Goal: Task Accomplishment & Management: Use online tool/utility

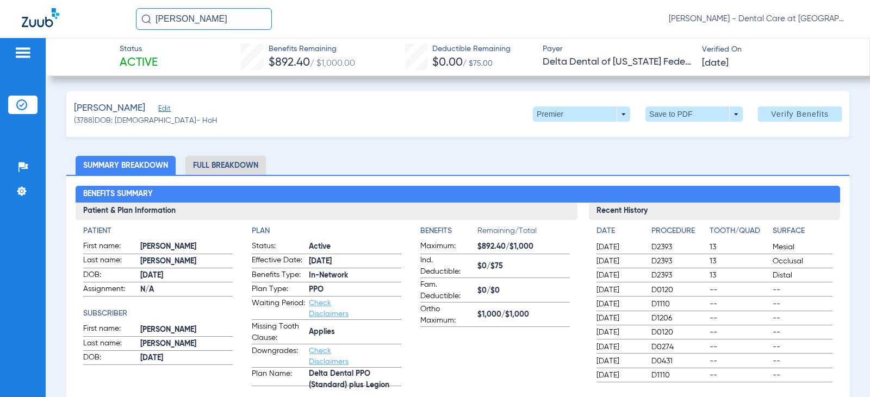
click at [229, 169] on li "Full Breakdown" at bounding box center [225, 165] width 80 height 19
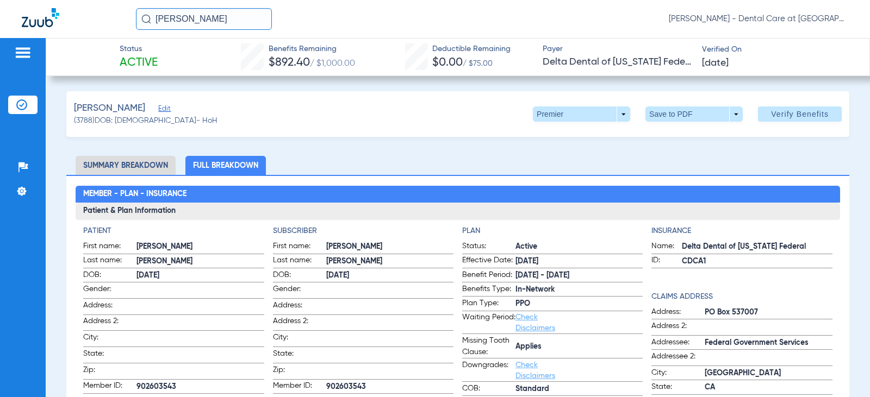
drag, startPoint x: 218, startPoint y: 16, endPoint x: 65, endPoint y: 13, distance: 153.3
click at [66, 13] on div "[PERSON_NAME] [PERSON_NAME] - Dental Care at [GEOGRAPHIC_DATA]" at bounding box center [435, 19] width 870 height 38
click at [218, 17] on input "[PERSON_NAME]" at bounding box center [204, 19] width 136 height 22
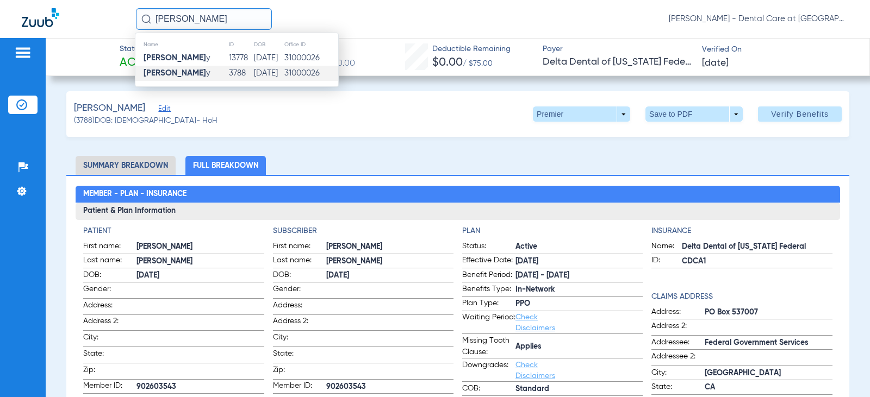
click at [218, 17] on input "[PERSON_NAME]" at bounding box center [204, 19] width 136 height 22
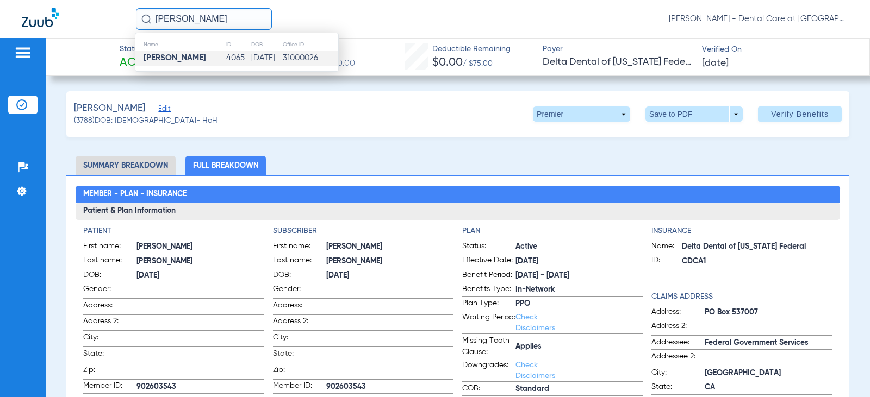
click at [251, 57] on td "[DATE]" at bounding box center [267, 58] width 32 height 15
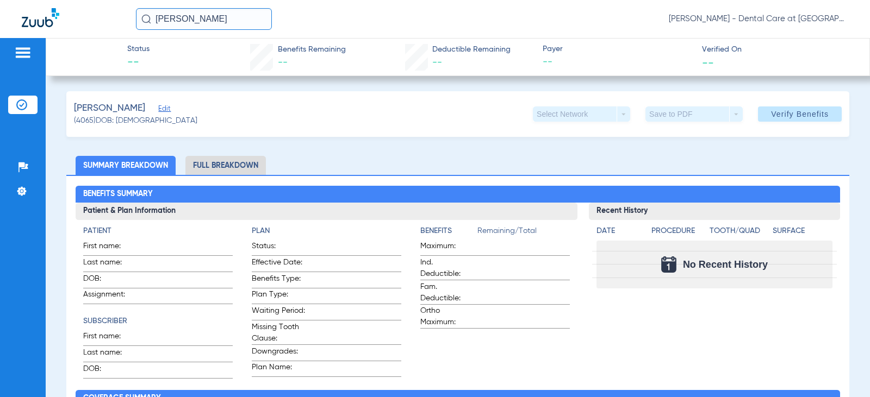
click at [231, 18] on input "[PERSON_NAME]" at bounding box center [204, 19] width 136 height 22
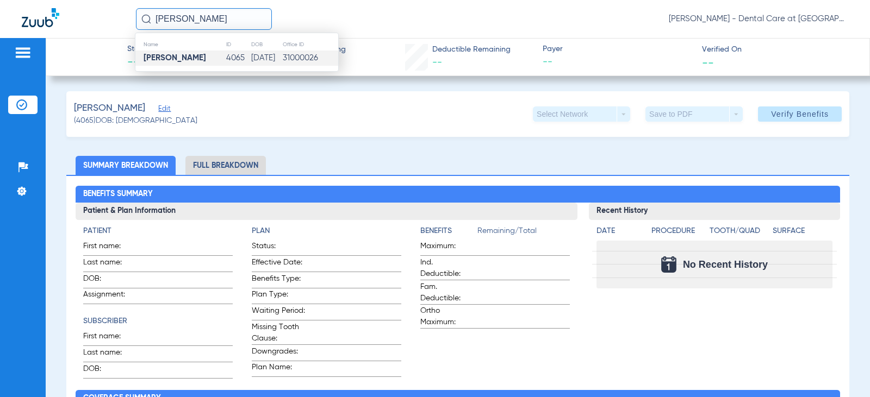
click at [231, 18] on input "[PERSON_NAME]" at bounding box center [204, 19] width 136 height 22
click at [240, 57] on td "6639" at bounding box center [250, 58] width 21 height 15
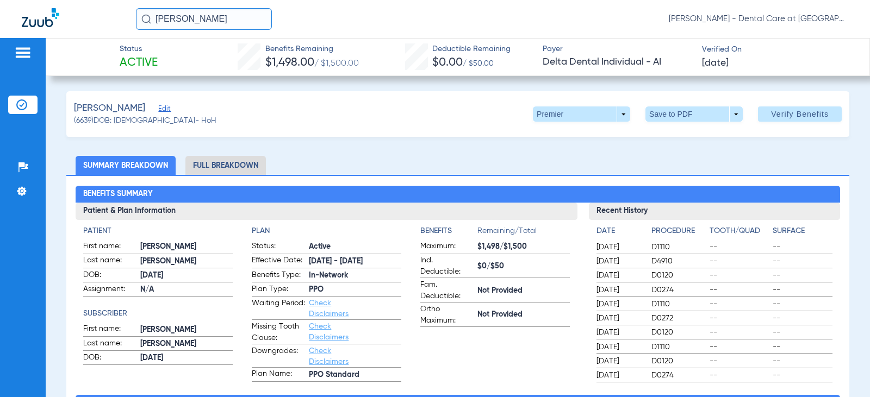
click at [239, 13] on input "[PERSON_NAME]" at bounding box center [204, 19] width 136 height 22
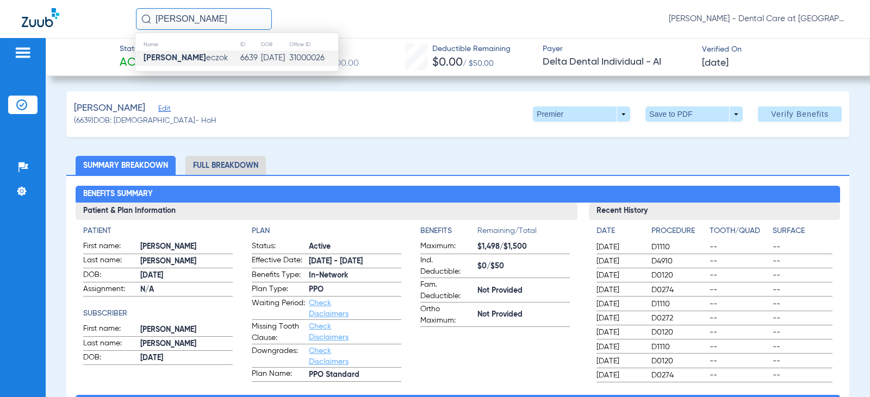
click at [239, 13] on input "[PERSON_NAME]" at bounding box center [204, 19] width 136 height 22
type input "[PERSON_NAME]"
click at [283, 56] on td "[DATE]" at bounding box center [269, 58] width 30 height 15
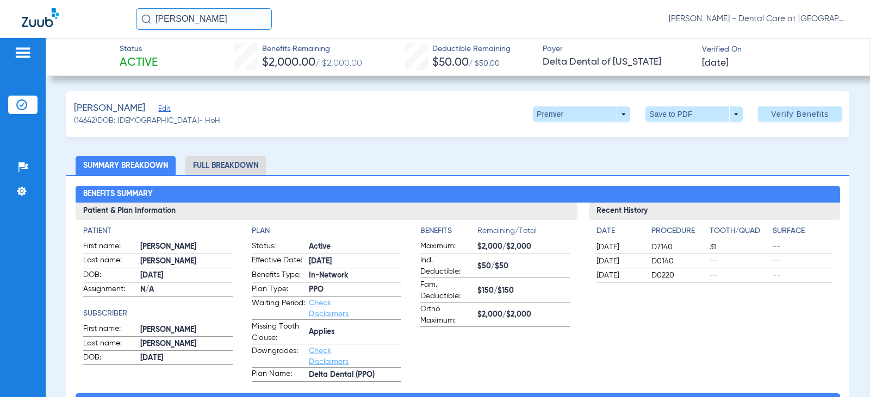
click at [226, 162] on li "Full Breakdown" at bounding box center [225, 165] width 80 height 19
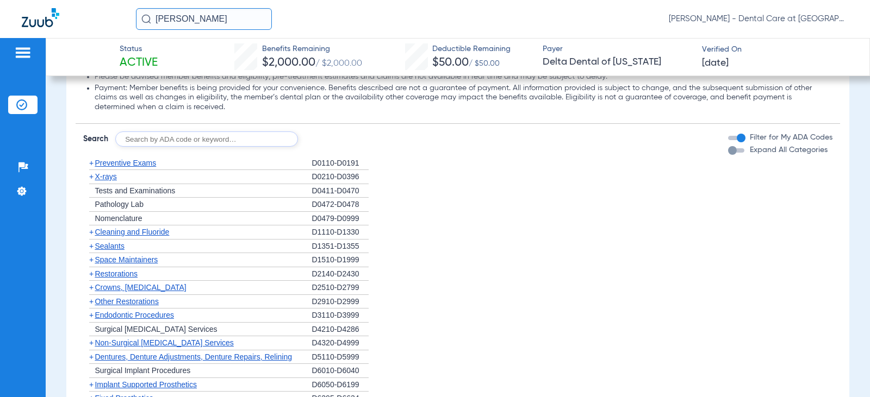
scroll to position [1042, 0]
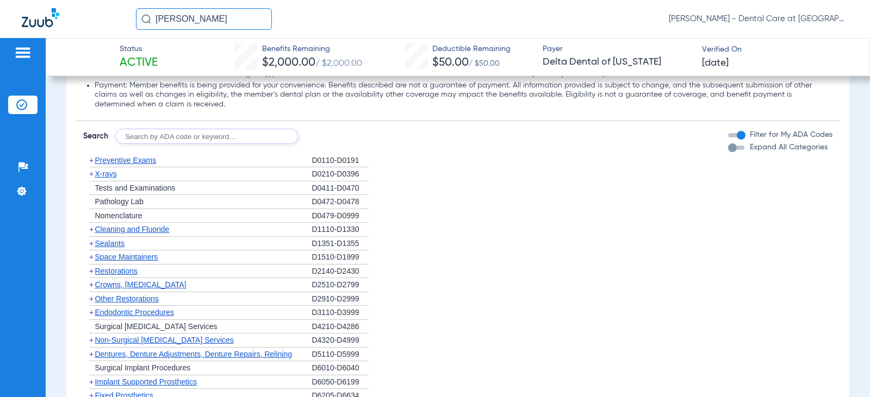
drag, startPoint x: 226, startPoint y: 14, endPoint x: 72, endPoint y: 22, distance: 153.5
click at [73, 22] on div "[PERSON_NAME] [PERSON_NAME] - Dental Care at [GEOGRAPHIC_DATA]" at bounding box center [435, 19] width 870 height 38
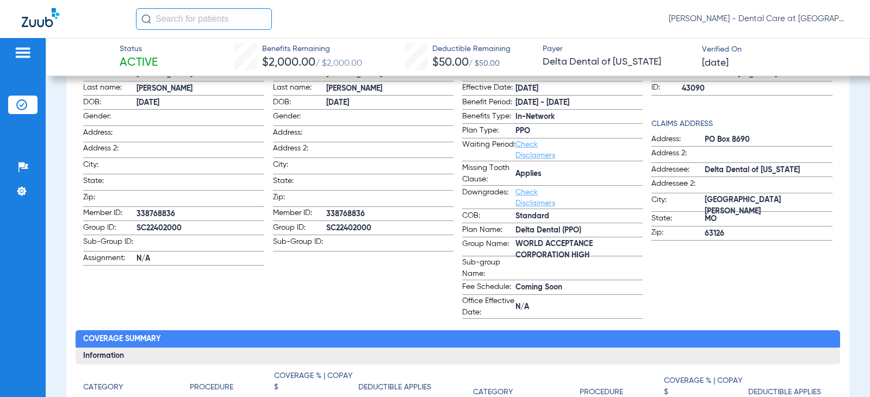
scroll to position [0, 0]
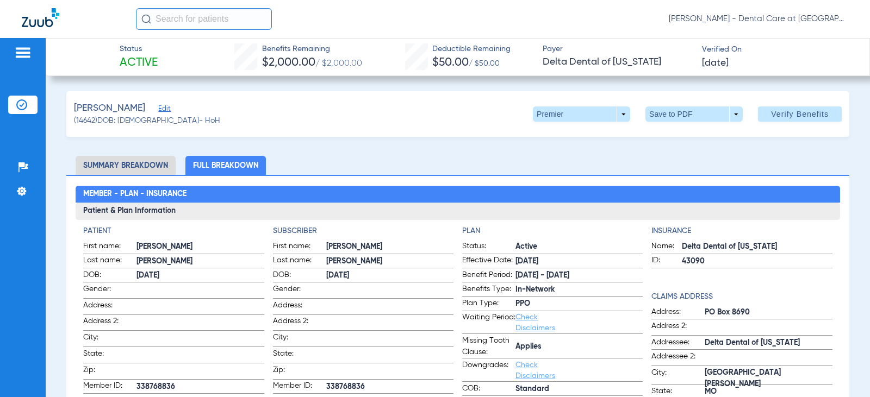
click at [158, 22] on input "text" at bounding box center [204, 19] width 136 height 22
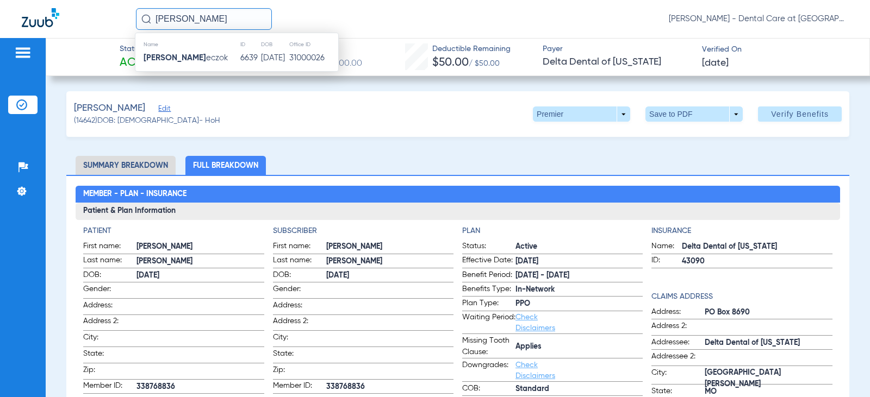
type input "[PERSON_NAME]"
click at [184, 67] on div "Name ID DOB Office ID [PERSON_NAME] eczok 6639 [DATE] 31000026" at bounding box center [237, 52] width 204 height 39
click at [209, 59] on td "[PERSON_NAME] eczok" at bounding box center [187, 58] width 104 height 15
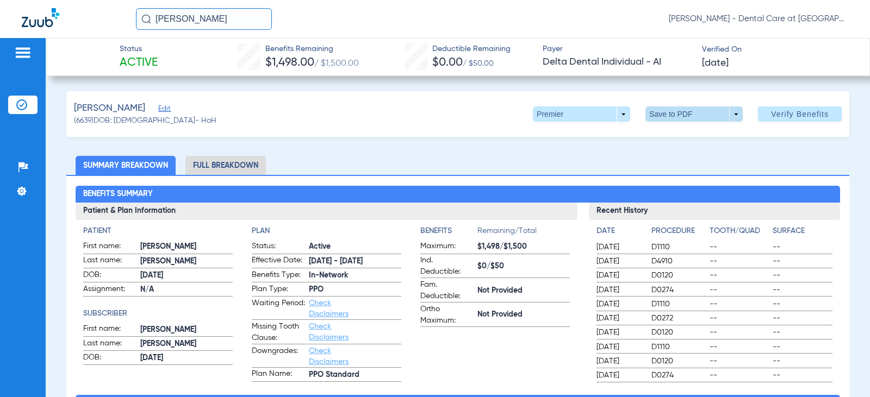
click at [648, 116] on span at bounding box center [693, 114] width 97 height 15
click at [677, 136] on span "Save to PDF" at bounding box center [689, 136] width 43 height 8
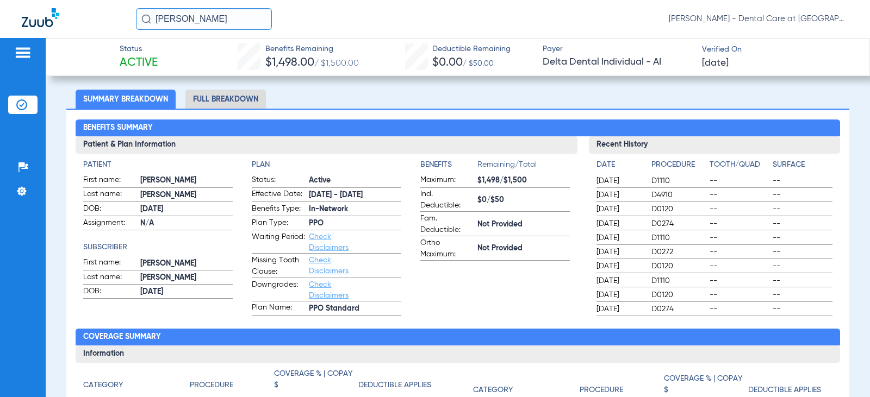
scroll to position [54, 0]
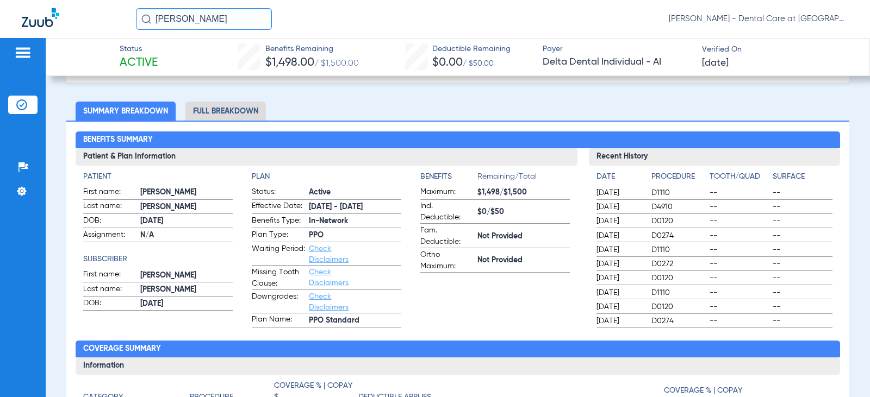
drag, startPoint x: 217, startPoint y: 21, endPoint x: 65, endPoint y: 21, distance: 152.2
click at [65, 21] on div "[PERSON_NAME] cz [PERSON_NAME] - Dental Care at [GEOGRAPHIC_DATA]" at bounding box center [435, 19] width 870 height 38
click at [177, 19] on input "text" at bounding box center [204, 19] width 136 height 22
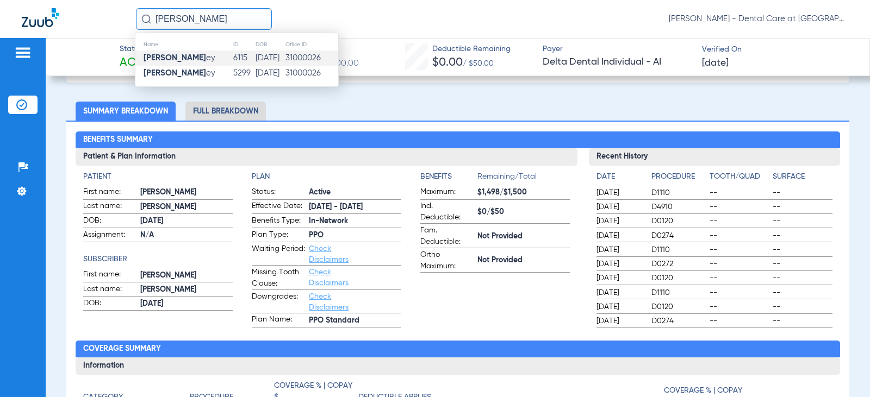
click at [265, 55] on td "[DATE]" at bounding box center [270, 58] width 30 height 15
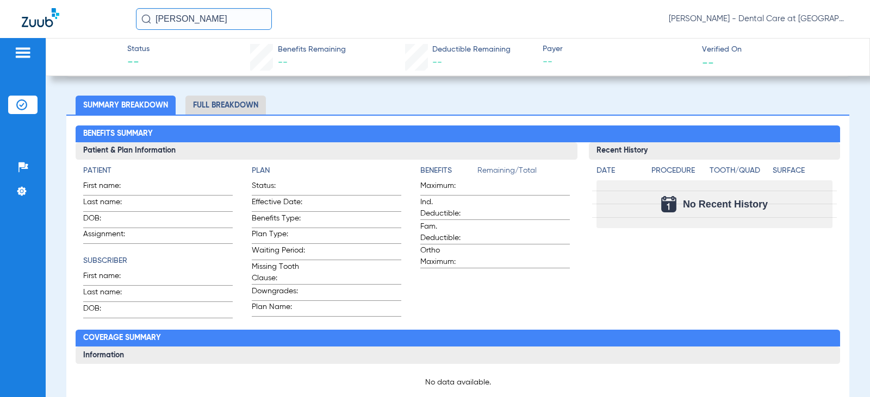
scroll to position [54, 0]
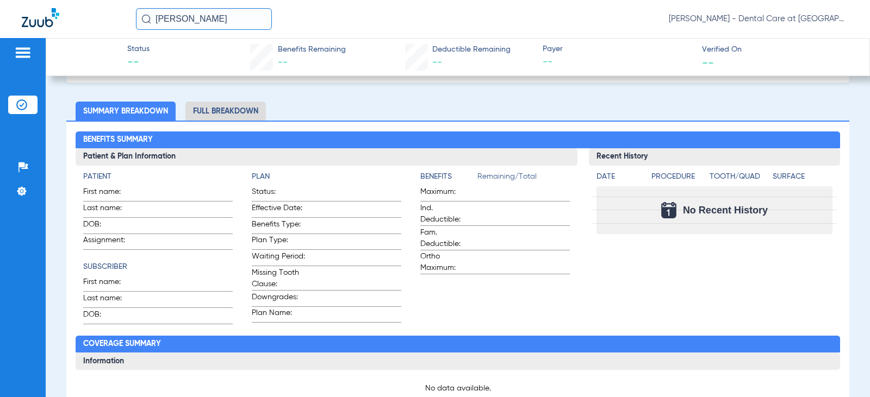
click at [246, 13] on input "[PERSON_NAME]" at bounding box center [204, 19] width 136 height 22
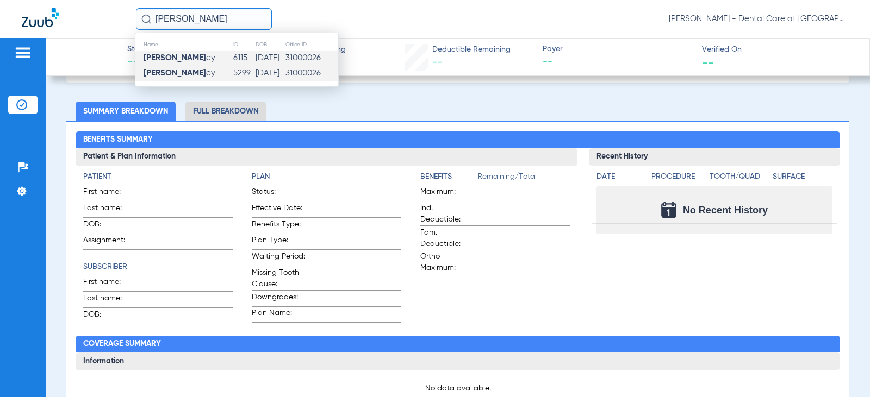
click at [233, 69] on td "5299" at bounding box center [244, 73] width 22 height 15
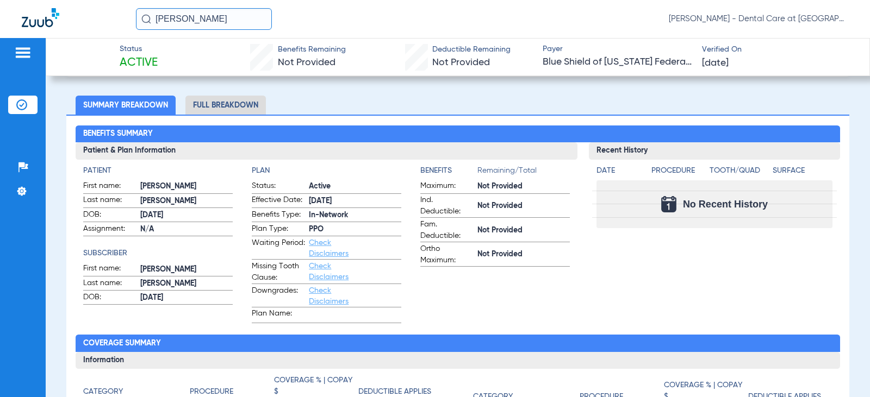
scroll to position [54, 0]
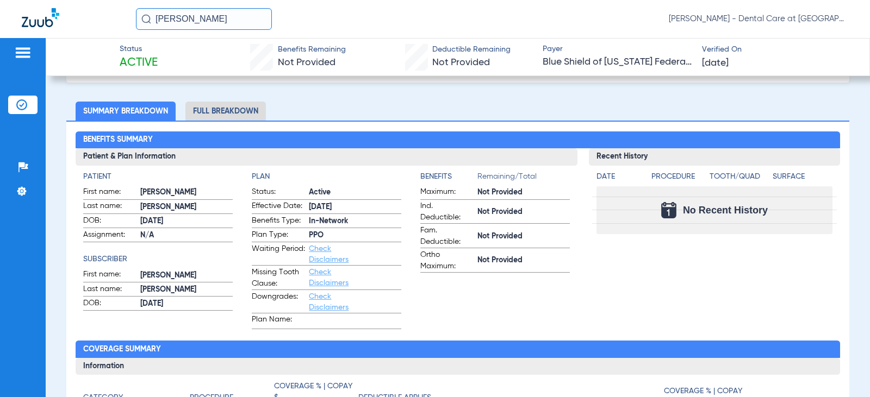
click at [232, 116] on li "Full Breakdown" at bounding box center [225, 111] width 80 height 19
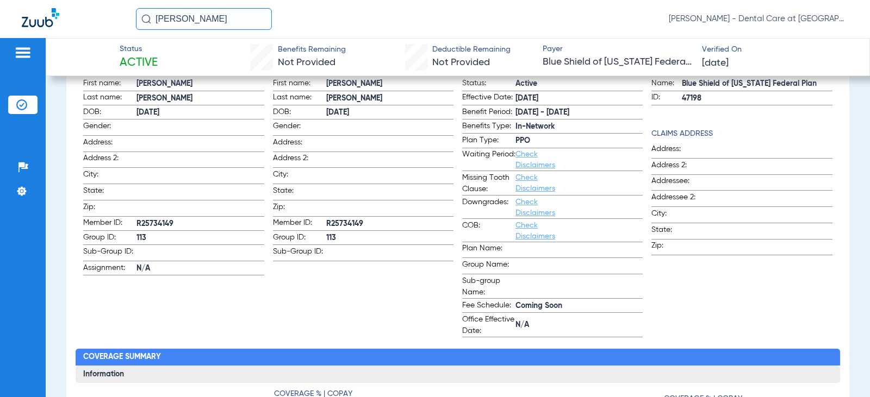
scroll to position [109, 0]
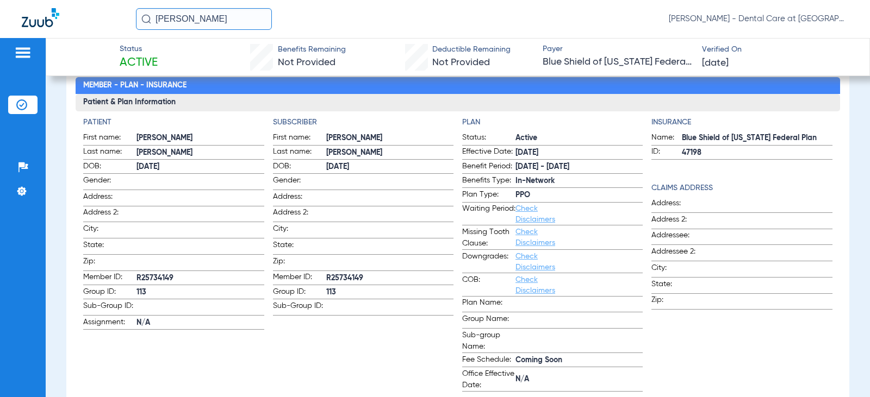
click at [218, 15] on input "[PERSON_NAME]" at bounding box center [204, 19] width 136 height 22
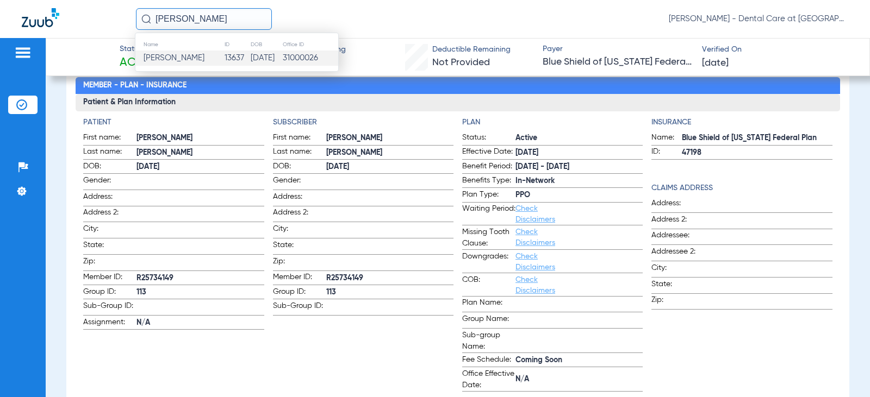
click at [224, 55] on td "13637" at bounding box center [237, 58] width 26 height 15
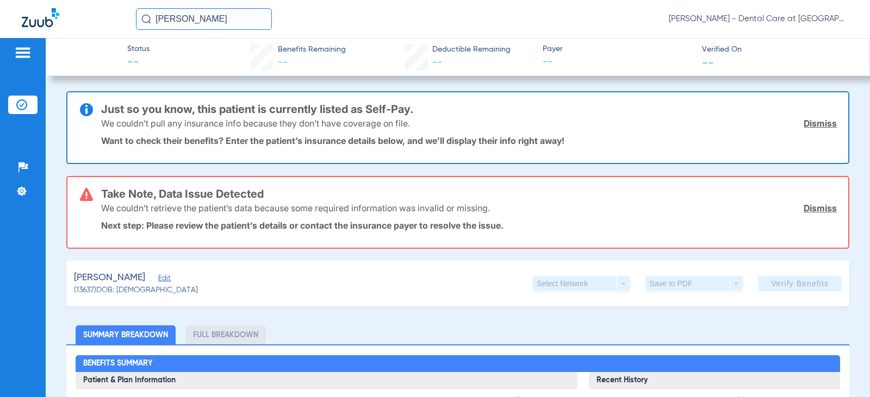
drag, startPoint x: 240, startPoint y: 20, endPoint x: 140, endPoint y: 25, distance: 100.1
click at [140, 25] on input "[PERSON_NAME]" at bounding box center [204, 19] width 136 height 22
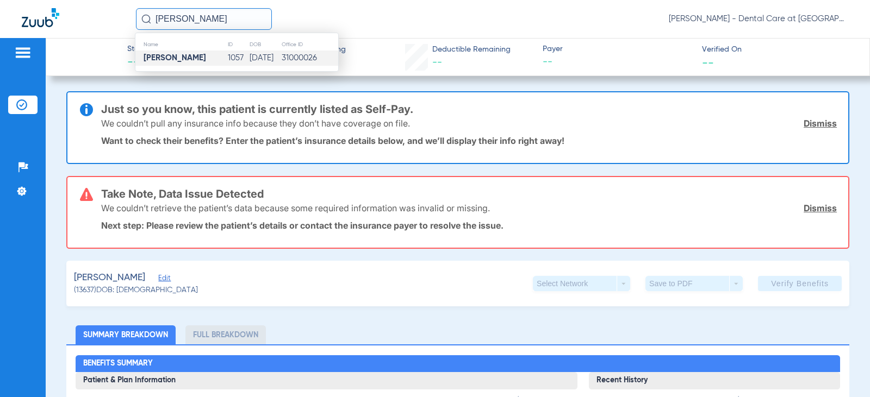
type input "[PERSON_NAME]"
click at [168, 64] on td "[PERSON_NAME]" at bounding box center [181, 58] width 92 height 15
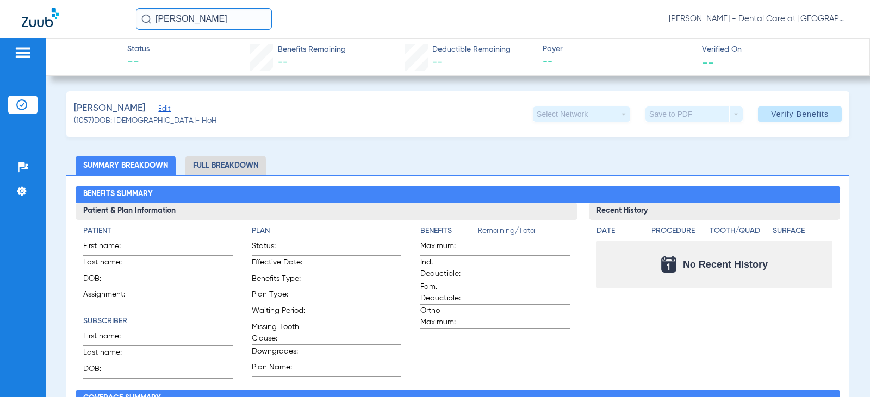
click at [193, 163] on li "Full Breakdown" at bounding box center [225, 165] width 80 height 19
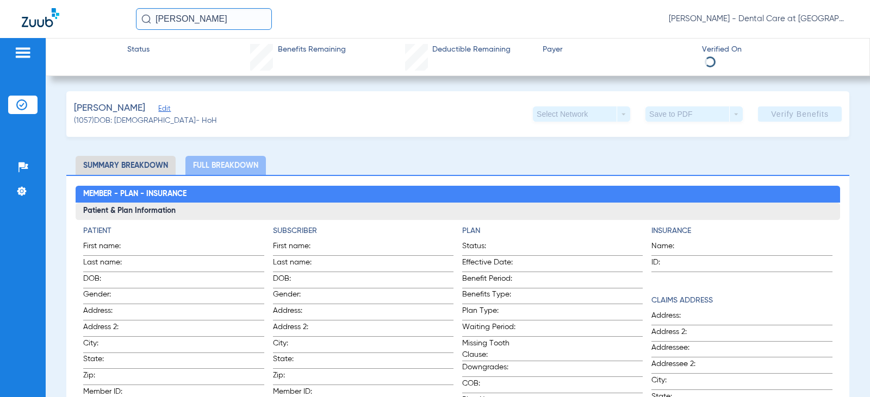
click at [219, 17] on input "[PERSON_NAME]" at bounding box center [204, 19] width 136 height 22
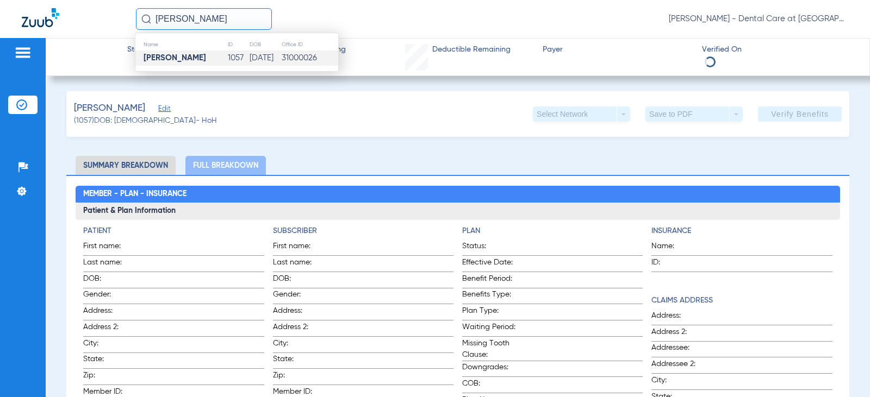
click at [329, 118] on div "[PERSON_NAME] Edit ([DEMOGRAPHIC_DATA]) DOB: [DEMOGRAPHIC_DATA] - HoH Select Ne…" at bounding box center [457, 114] width 783 height 46
